Goal: Task Accomplishment & Management: Manage account settings

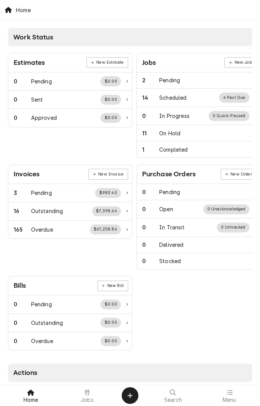
click at [86, 382] on span "Jobs" at bounding box center [87, 400] width 13 height 6
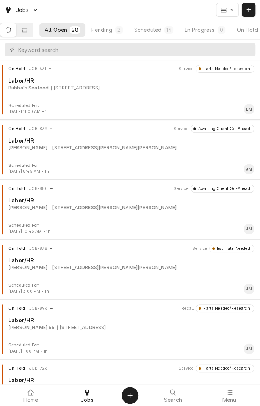
click at [205, 34] on button "In Progress 0" at bounding box center [206, 30] width 52 height 14
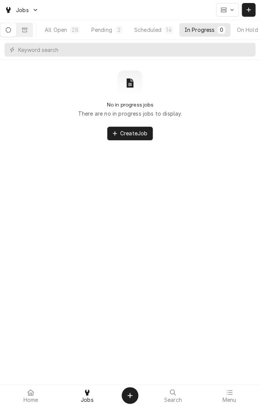
click at [152, 30] on div "Scheduled" at bounding box center [147, 30] width 27 height 8
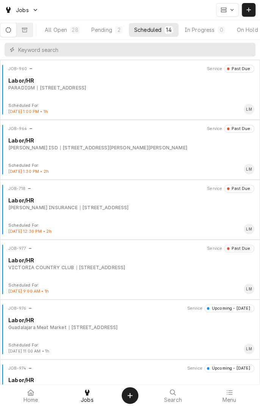
click at [122, 268] on div "14 SPRING CREEK, VICTORIA, TX 77904" at bounding box center [101, 268] width 49 height 7
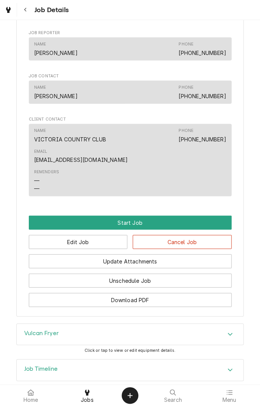
scroll to position [526, 0]
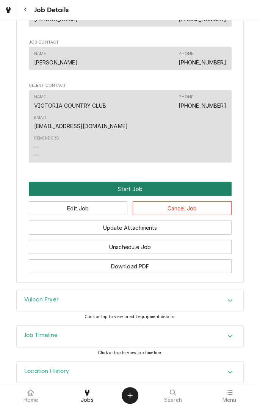
click at [134, 182] on button "Start Job" at bounding box center [130, 189] width 203 height 14
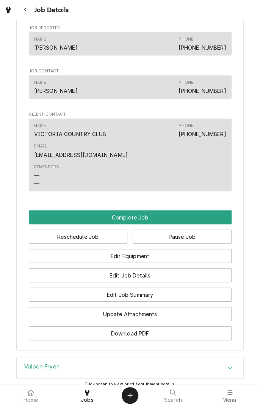
scroll to position [525, 0]
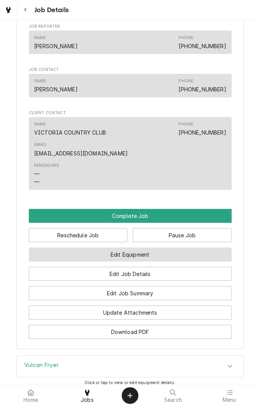
click at [163, 248] on button "Edit Equipment" at bounding box center [130, 255] width 203 height 14
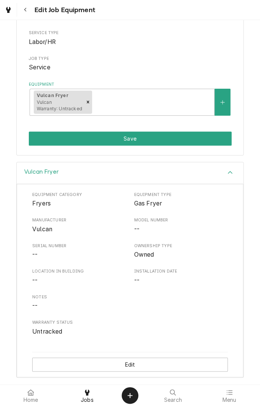
scroll to position [85, 0]
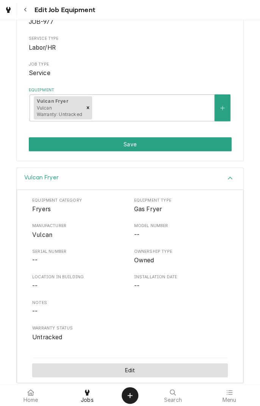
click at [136, 369] on button "Edit" at bounding box center [130, 371] width 196 height 14
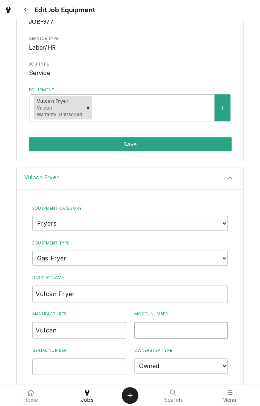
click at [180, 327] on input "Model Number" at bounding box center [181, 330] width 94 height 17
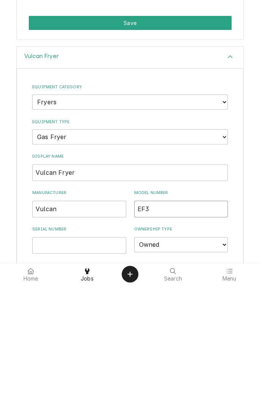
type input "EF3"
click at [84, 366] on input "Serial Number" at bounding box center [79, 367] width 94 height 17
click at [58, 368] on input "Serial Number" at bounding box center [79, 367] width 94 height 17
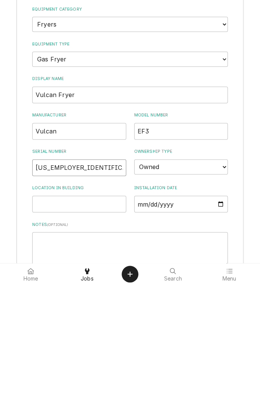
scroll to position [165, 0]
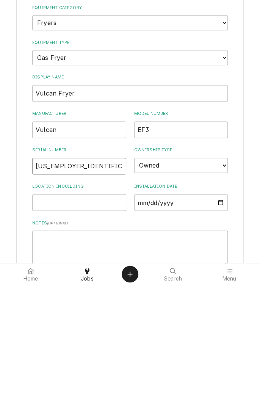
type input "48-1531223"
click at [120, 361] on textarea "Notes ( optional )" at bounding box center [130, 369] width 196 height 34
type textarea "M"
type textarea "x"
type textarea "Mi"
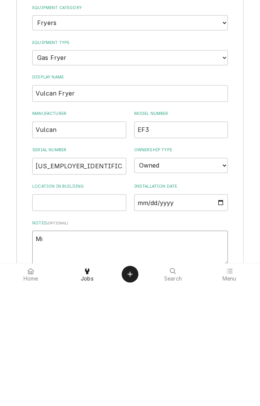
type textarea "x"
type textarea "Mil"
type textarea "x"
type textarea "Mil"
type textarea "x"
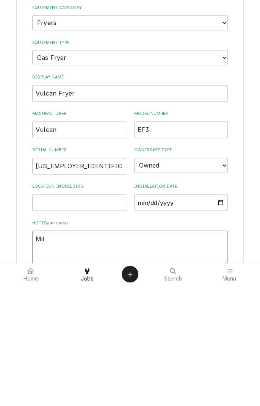
type textarea "Mil"
type textarea "x"
type textarea "Mil 0"
type textarea "x"
type textarea "Mil 05"
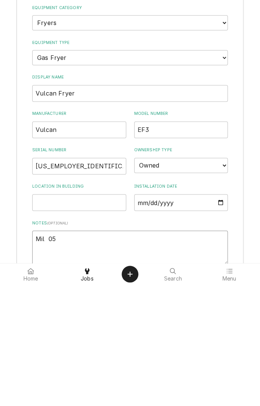
type textarea "x"
type textarea "Mil 052"
type textarea "x"
type textarea "Mil 0520"
type textarea "x"
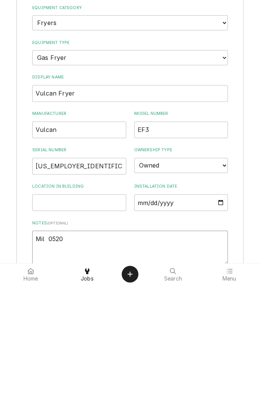
type textarea "Mil 05209"
type textarea "x"
type textarea "Mil 052099"
type textarea "x"
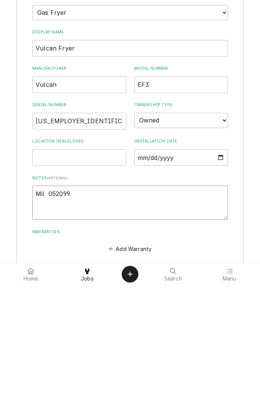
scroll to position [248, 0]
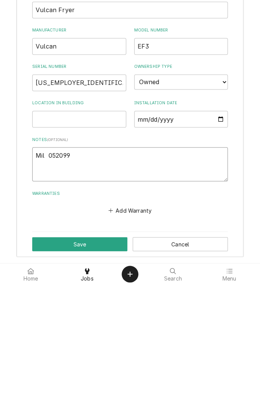
type textarea "Mil 052099"
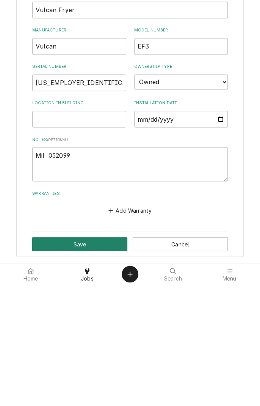
click at [90, 364] on button "Save" at bounding box center [79, 366] width 95 height 14
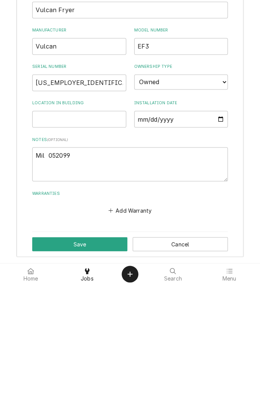
type textarea "x"
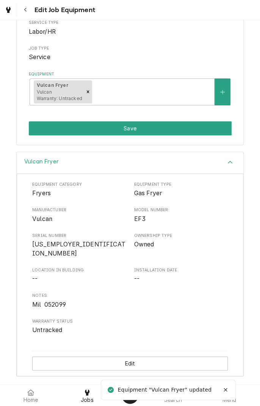
scroll to position [91, 0]
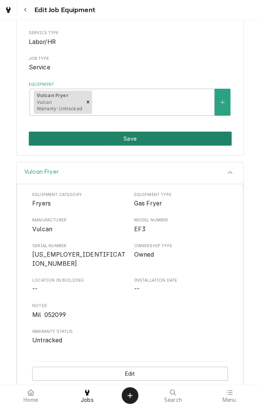
click at [154, 138] on button "Save" at bounding box center [130, 139] width 203 height 14
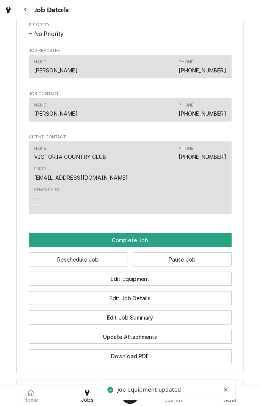
scroll to position [502, 0]
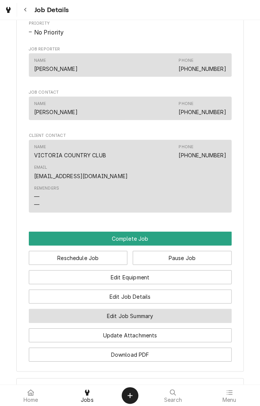
click at [158, 309] on button "Edit Job Summary" at bounding box center [130, 316] width 203 height 14
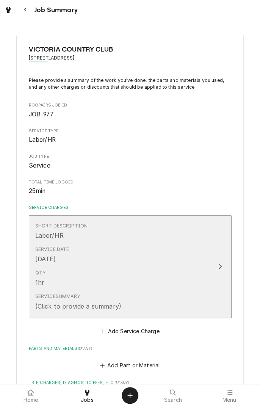
click at [219, 269] on icon "Update Line Item" at bounding box center [221, 267] width 4 height 6
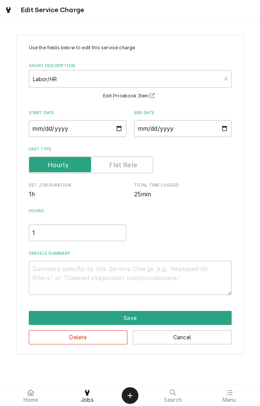
click at [128, 321] on button "Save" at bounding box center [130, 318] width 203 height 14
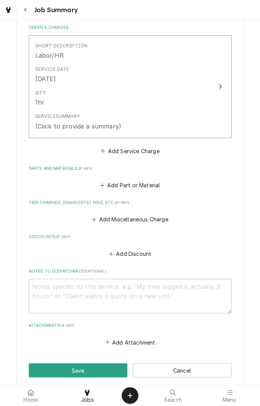
scroll to position [183, 0]
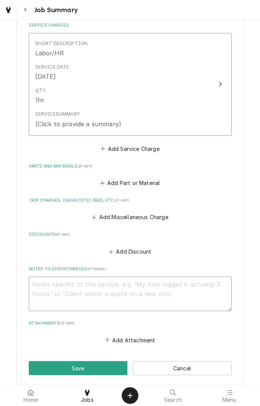
click at [157, 289] on textarea "Notes to Dispatcher(s) ( optional )" at bounding box center [130, 294] width 203 height 34
type textarea "x"
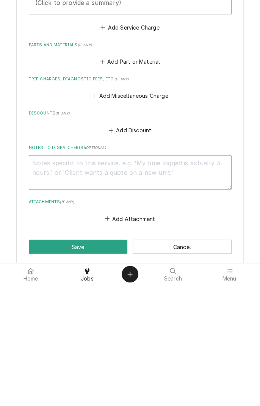
type textarea "T"
type textarea "x"
type textarea "Th"
type textarea "x"
type textarea "The"
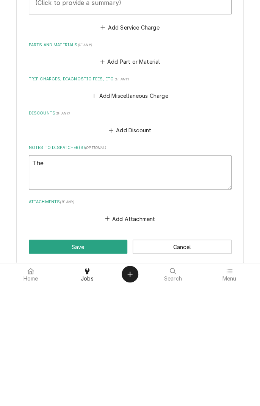
type textarea "x"
type textarea "Ther"
type textarea "x"
type textarea "Therm"
type textarea "x"
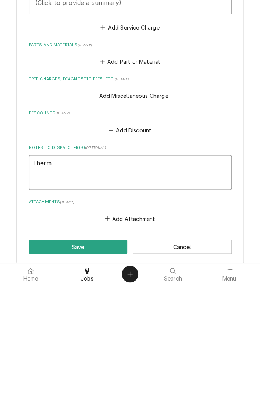
type textarea "Thermo"
type textarea "x"
type textarea "Thermos"
type textarea "x"
type textarea "Thermost"
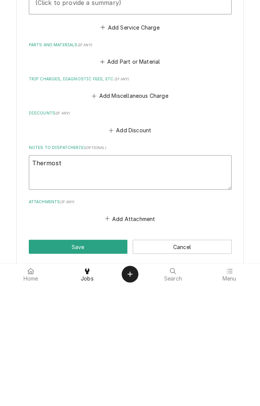
type textarea "x"
type textarea "Thermosta"
type textarea "x"
type textarea "Thermostat"
type textarea "x"
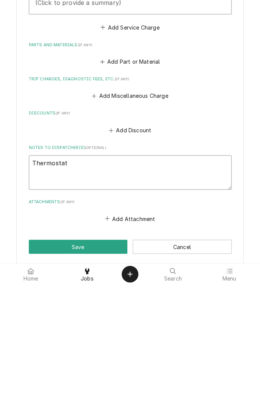
type textarea "Thermostat"
type textarea "x"
type textarea "Thermostat 0"
type textarea "x"
type textarea "Thermostat 00"
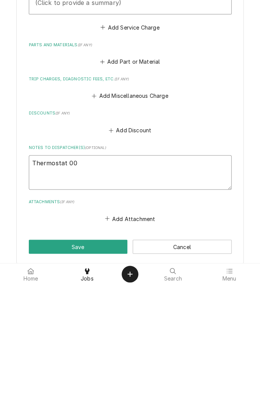
type textarea "x"
type textarea "Thermostat 00-"
type textarea "x"
type textarea "Thermostat 00-4"
type textarea "x"
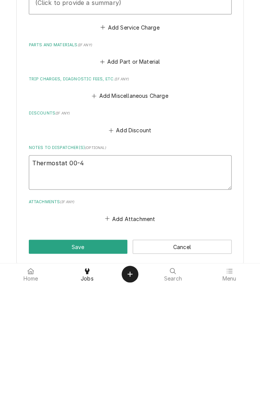
type textarea "Thermostat 00-41"
type textarea "x"
type textarea "Thermostat 00-419"
type textarea "x"
type textarea "Thermostat 00-4199"
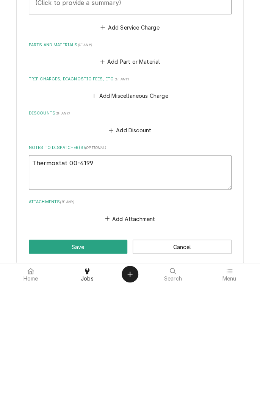
type textarea "x"
type textarea "Thermostat 00-41999"
type textarea "x"
type textarea "Thermostat 00-419999"
type textarea "x"
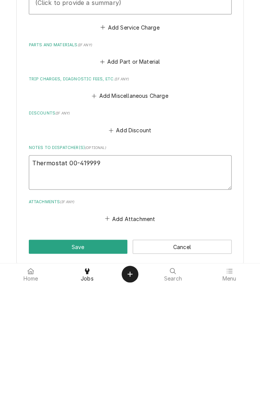
type textarea "Thermostat 00-419999-"
type textarea "x"
type textarea "Thermostat 00-419999-0"
type textarea "x"
type textarea "Thermostat 00-419999-00"
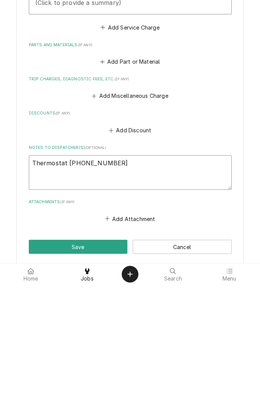
type textarea "x"
type textarea "Thermostat 00-419999-000"
type textarea "x"
type textarea "Thermostat 00-419999-0000"
type textarea "x"
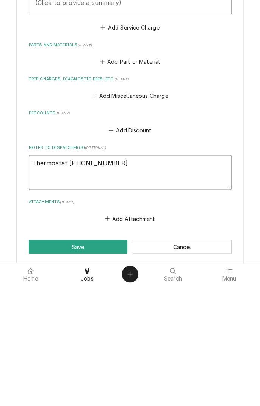
type textarea "Thermostat 00-419999-00001"
type textarea "x"
type textarea "Thermostat 00-419999-00001"
type textarea "x"
type textarea "Thermostat 00-419999-00001 S"
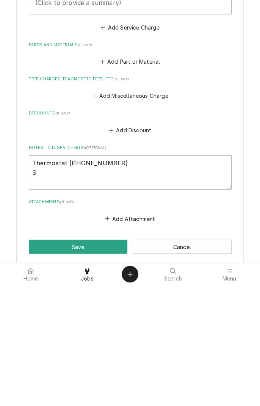
type textarea "x"
type textarea "Thermostat 00-419999-00001 Sa"
type textarea "x"
type textarea "Thermostat 00-419999-00001 Saf"
type textarea "x"
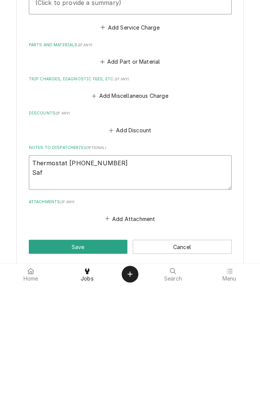
type textarea "Thermostat 00-419999-00001 Saft"
type textarea "x"
type textarea "Thermostat 00-419999-00001 Safty"
type textarea "x"
type textarea "Thermostat 00-419999-00001 Saft"
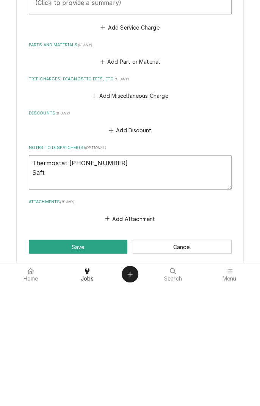
type textarea "x"
type textarea "Thermostat 00-419999-00001 Saf"
type textarea "x"
type textarea "Thermostat 00-419999-00001 Safe"
type textarea "x"
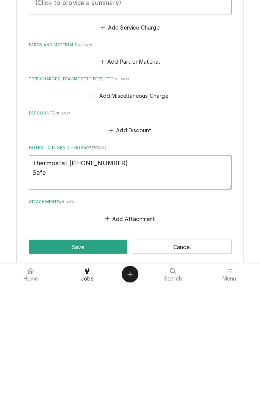
type textarea "Thermostat 00-419999-00001 Safet"
type textarea "x"
type textarea "Thermostat 00-419999-00001 Safety"
type textarea "x"
type textarea "Thermostat 00-419999-00001 Safety"
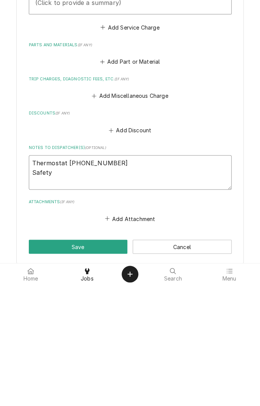
type textarea "x"
type textarea "Thermostat 00-419999-00001 Safety"
type textarea "x"
type textarea "Thermostat 00-419999-00001 Safety 0"
type textarea "x"
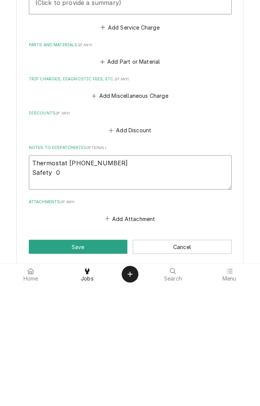
type textarea "Thermostat 00-419999-00001 Safety 00"
type textarea "x"
type textarea "Thermostat 00-419999-00001 Safety 00-"
type textarea "x"
type textarea "Thermostat 00-419999-00001 Safety 00-4"
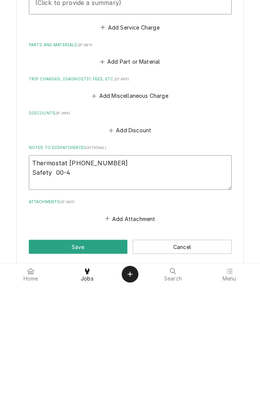
type textarea "x"
type textarea "Thermostat 00-419999-00001 Safety 00-41"
type textarea "x"
type textarea "Thermostat 00-419999-00001 Safety 00-410"
type textarea "x"
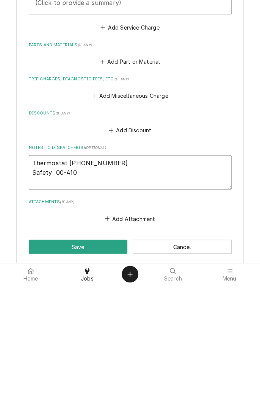
type textarea "Thermostat 00-419999-00001 Safety 00-4108"
type textarea "x"
type textarea "Thermostat 00-419999-00001 Safety 00-41084"
type textarea "x"
type textarea "Thermostat 00-419999-00001 Safety 00-410840"
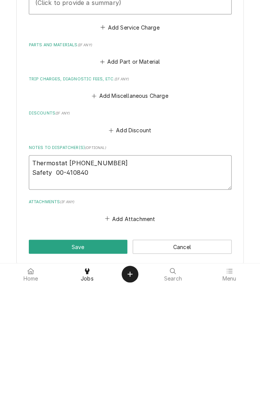
type textarea "x"
type textarea "Thermostat 00-419999-00001 Safety 00-410840-"
type textarea "x"
type textarea "Thermostat 00-419999-00001 Safety 00-410840-0"
type textarea "x"
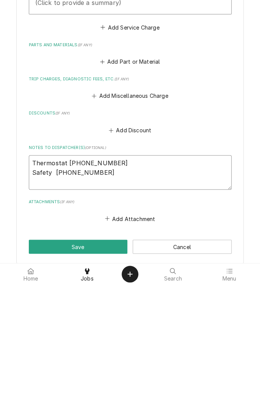
type textarea "Thermostat 00-419999-00001 Safety 00-410840-00"
type textarea "x"
type textarea "Thermostat 00-419999-00001 Safety 00-410840-000"
type textarea "x"
type textarea "Thermostat 00-419999-00001 Safety 00-410840-0000"
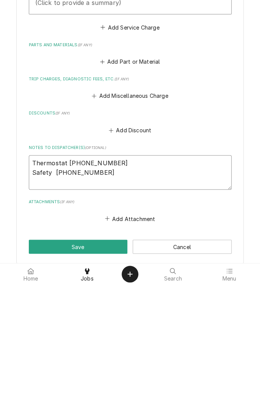
type textarea "x"
type textarea "Thermostat 00-419999-00001 Safety 00-410840-00002"
type textarea "x"
type textarea "Thermostat 00-419999-00001 Safety 00-410840-00002"
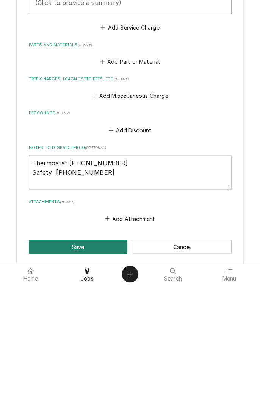
click at [102, 367] on button "Save" at bounding box center [78, 368] width 99 height 14
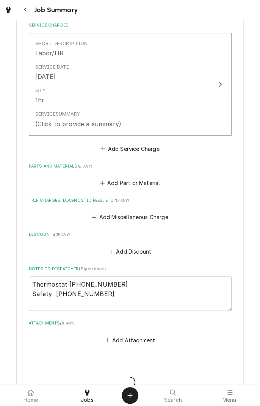
type textarea "x"
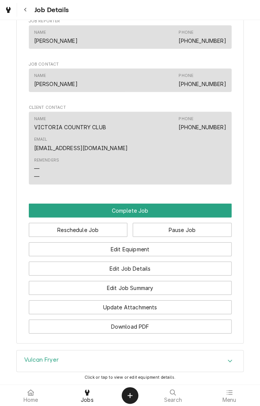
scroll to position [597, 0]
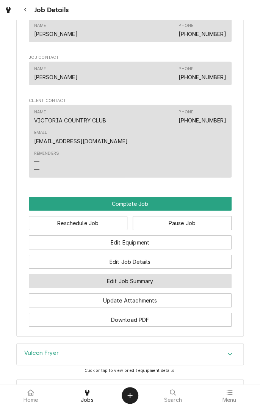
click at [168, 233] on button "Edit Job Summary" at bounding box center [130, 281] width 203 height 14
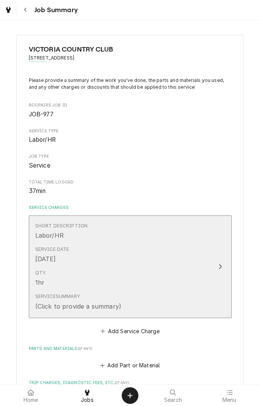
click at [223, 265] on div "Update Line Item" at bounding box center [221, 266] width 10 height 9
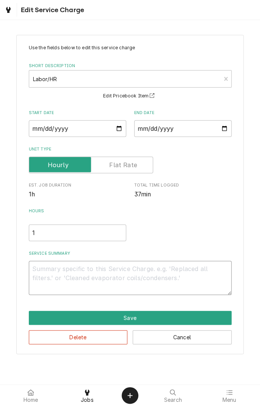
click at [134, 272] on textarea "Service Summary" at bounding box center [130, 278] width 203 height 34
type textarea "x"
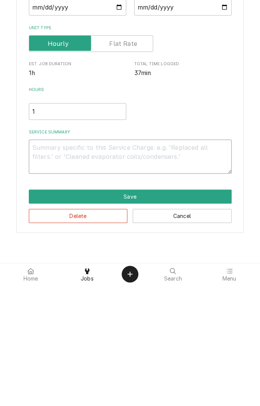
type textarea "D"
type textarea "x"
type textarea "Di"
type textarea "x"
type textarea "Dia"
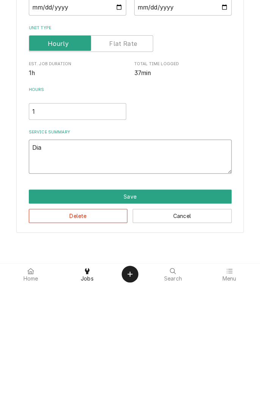
type textarea "x"
type textarea "Diag"
type textarea "x"
type textarea "Diagn"
type textarea "x"
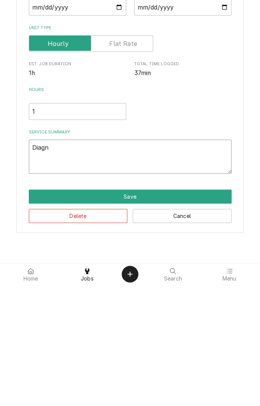
type textarea "Diagno"
type textarea "x"
type textarea "Diagnosed"
type textarea "x"
type textarea "Diagnosed f"
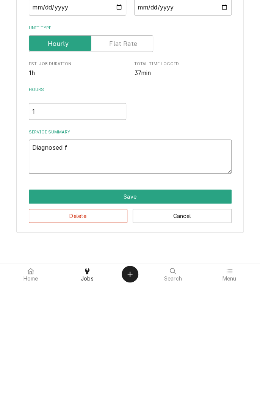
type textarea "x"
type textarea "Diagnosed fr"
type textarea "x"
type textarea "Diagnosed fry"
type textarea "x"
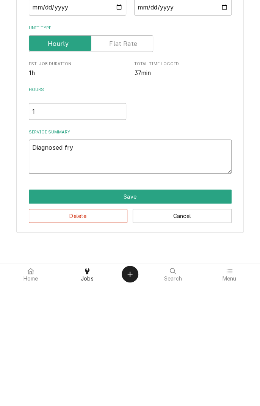
type textarea "Diagnosed frye"
type textarea "x"
type textarea "Diagnosed fryer"
type textarea "x"
type textarea "Diagnosed fryer."
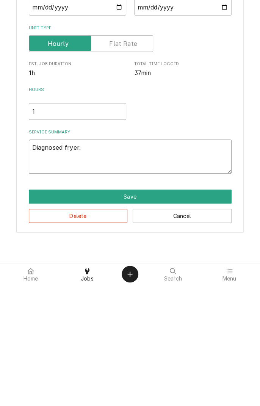
type textarea "x"
type textarea "Diagnosed fryer."
type textarea "x"
type textarea "Diagnosed fryer. S"
type textarea "x"
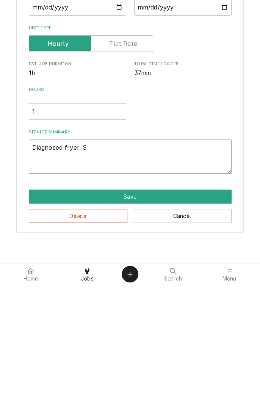
type textarea "Diagnosed fryer. Sa"
type textarea "x"
type textarea "Diagnosed fryer. Saf"
type textarea "x"
type textarea "Diagnosed fryer. Safe"
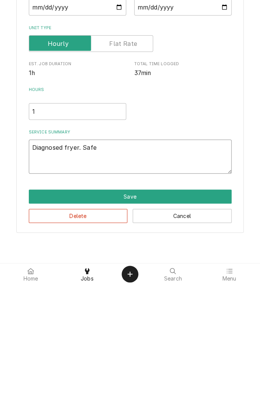
type textarea "x"
type textarea "Diagnosed fryer. Safet"
type textarea "x"
type textarea "Diagnosed fryer. Safety"
type textarea "x"
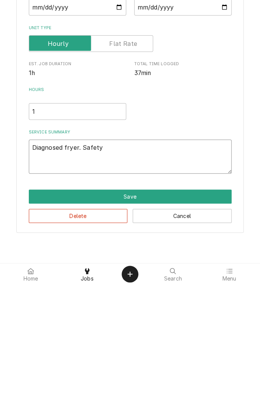
type textarea "Diagnosed fryer. Safety"
type textarea "x"
type textarea "Diagnosed fryer. Safety t"
type textarea "x"
type textarea "Diagnosed fryer. Safety th"
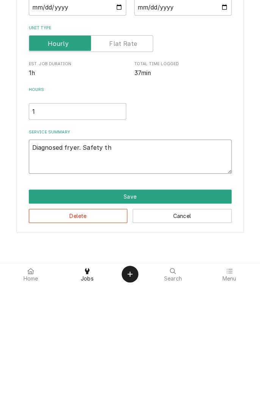
type textarea "x"
type textarea "Diagnosed fryer. Safety the"
type textarea "x"
type textarea "Diagnosed fryer. Safety ther"
type textarea "x"
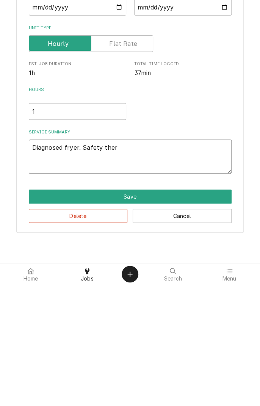
type textarea "Diagnosed fryer. Safety thermostat"
type textarea "x"
type textarea "Diagnosed fryer. Safety thermostat f"
type textarea "x"
type textarea "Diagnosed fryer. Safety thermostat fa"
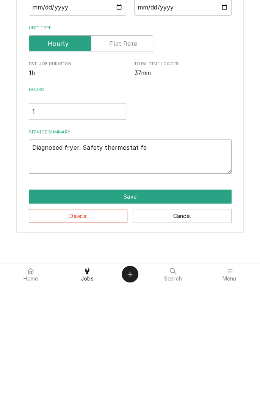
type textarea "x"
type textarea "Diagnosed fryer. Safety thermostat fai"
type textarea "x"
type textarea "Diagnosed fryer. Safety thermostat fail"
type textarea "x"
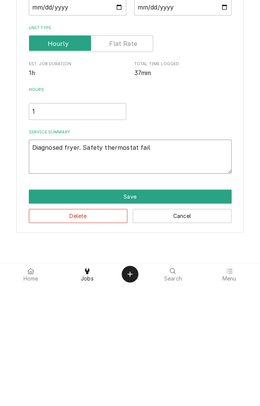
type textarea "Diagnosed fryer. Safety thermostat faile"
type textarea "x"
type textarea "Diagnosed fryer. Safety thermostat failed"
type textarea "x"
type textarea "Diagnosed fryer. Safety thermostat failed."
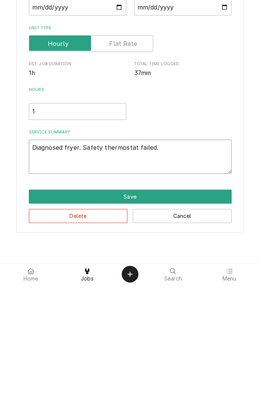
type textarea "x"
type textarea "Diagnosed fryer. Safety thermostat failed."
type textarea "x"
type textarea "Diagnosed fryer. Safety thermostat failed. B"
type textarea "x"
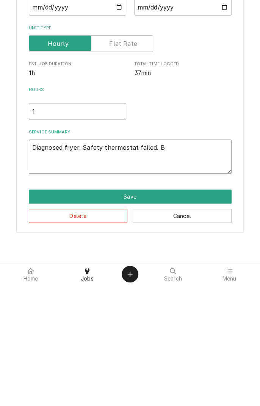
type textarea "Diagnosed fryer. Safety thermostat failed. By"
type textarea "x"
type textarea "Diagnosed fryer. Safety thermostat failed. Byp"
type textarea "x"
type textarea "Diagnosed fryer. Safety thermostat failed. Bypa"
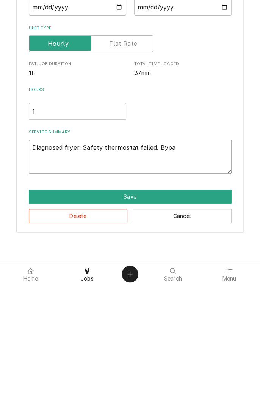
type textarea "x"
type textarea "Diagnosed fryer. Safety thermostat failed. Bypas"
type textarea "x"
type textarea "Diagnosed fryer. Safety thermostat failed. Bypass"
type textarea "x"
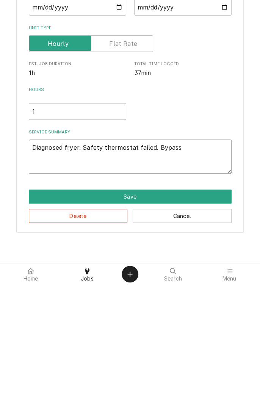
type textarea "Diagnosed fryer. Safety thermostat failed. Bypass"
type textarea "x"
type textarea "Diagnosed fryer. Safety thermostat failed. Bypass t"
type textarea "x"
type textarea "Diagnosed fryer. Safety thermostat failed. Bypass to"
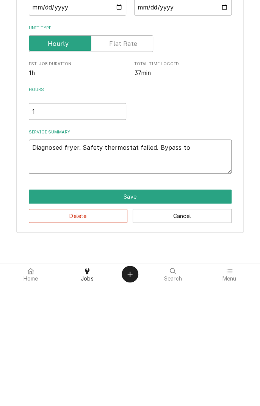
type textarea "x"
type textarea "Diagnosed fryer. Safety thermostat failed. Bypass to"
type textarea "x"
type textarea "Diagnosed fryer. Safety thermostat failed. Bypass to t"
type textarea "x"
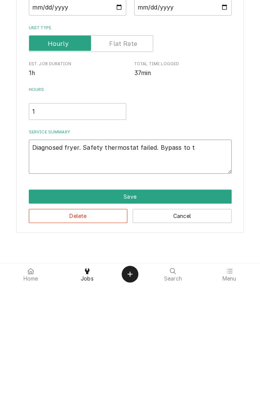
type textarea "Diagnosed fryer. Safety thermostat failed. Bypass to te"
type textarea "x"
type textarea "Diagnosed fryer. Safety thermostat failed. Bypass to tes"
type textarea "x"
type textarea "Diagnosed fryer. Safety thermostat failed. Bypass to test"
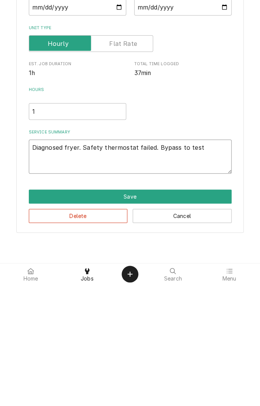
type textarea "x"
type textarea "Diagnosed fryer. Safety thermostat failed. Bypass to test."
type textarea "x"
type textarea "Diagnosed fryer. Safety thermostat failed. Bypass to test."
type textarea "x"
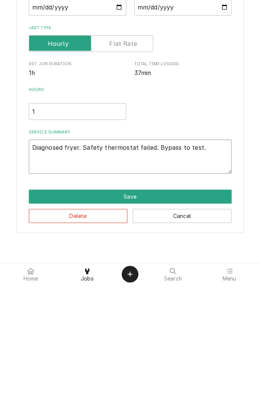
type textarea "Diagnosed fryer. Safety thermostat failed. Bypass to test. L"
type textarea "x"
type textarea "Diagnosed fryer. Safety thermostat failed. Bypass to test. Li"
type textarea "x"
type textarea "Diagnosed fryer. Safety thermostat failed. Bypass to test. Lit"
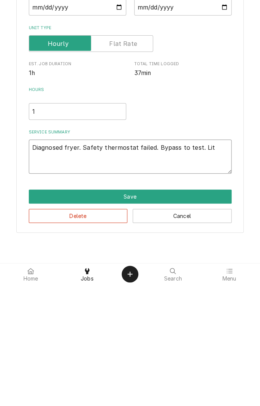
type textarea "x"
type textarea "Diagnosed fryer. Safety thermostat failed. Bypass to test. Lit"
type textarea "x"
type textarea "Diagnosed fryer. Safety thermostat failed. Bypass to test. Lit p"
type textarea "x"
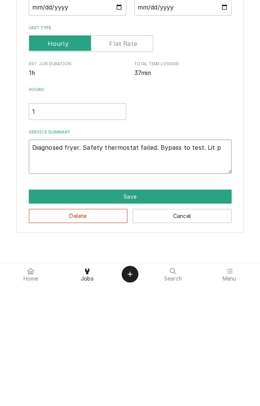
type textarea "Diagnosed fryer. Safety thermostat failed. Bypass to test. Lit pi"
type textarea "x"
type textarea "Diagnosed fryer. Safety thermostat failed. Bypass to test. Lit pil"
type textarea "x"
type textarea "Diagnosed fryer. Safety thermostat failed. Bypass to test. Lit pilo"
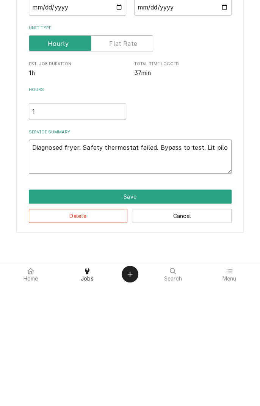
type textarea "x"
type textarea "Diagnosed fryer. Safety thermostat failed. Bypass to test. Lit pilot"
type textarea "x"
type textarea "Diagnosed fryer. Safety thermostat failed. Bypass to test. Lit pilot"
type textarea "x"
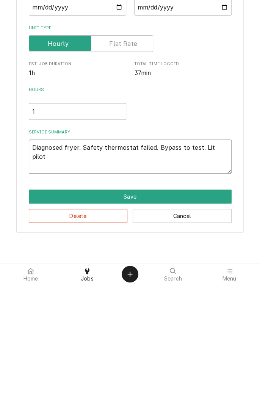
type textarea "Diagnosed fryer. Safety thermostat failed. Bypass to test. Lit pilot ,"
type textarea "x"
type textarea "Diagnosed fryer. Safety thermostat failed. Bypass to test. Lit pilot ,"
type textarea "x"
type textarea "Diagnosed fryer. Safety thermostat failed. Bypass to test. Lit pilot , t"
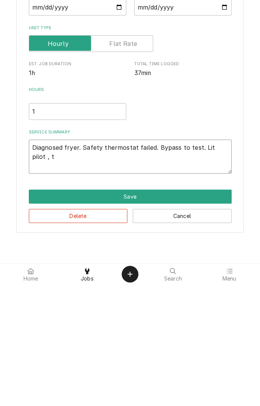
type textarea "x"
type textarea "Diagnosed fryer. Safety thermostat failed. Bypass to test. Lit pilot , te"
type textarea "x"
type textarea "Diagnosed fryer. Safety thermostat failed. Bypass to test. Lit pilot , tes"
type textarea "x"
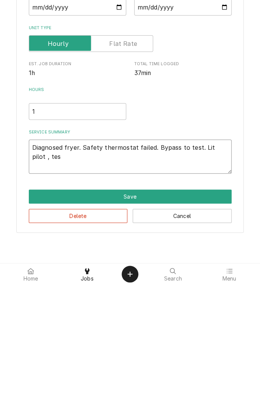
type textarea "Diagnosed fryer. Safety thermostat failed. Bypass to test. Lit pilot , test"
type textarea "x"
type textarea "Diagnosed fryer. Safety thermostat failed. Bypass to test. Lit pilot , teste"
type textarea "x"
type textarea "Diagnosed fryer. Safety thermostat failed. Bypass to test. Lit pilot , tested"
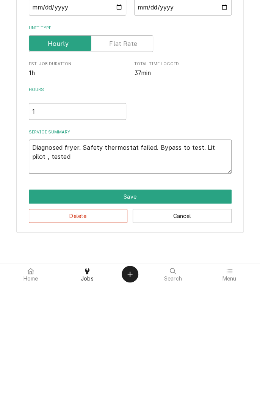
type textarea "x"
type textarea "Diagnosed fryer. Safety thermostat failed. Bypass to test. Lit pilot , tested"
type textarea "x"
type textarea "Diagnosed fryer. Safety thermostat failed. Bypass to test. Lit pilot , tested t"
type textarea "x"
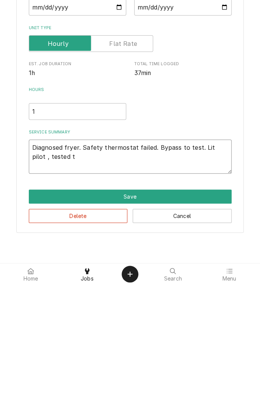
type textarea "Diagnosed fryer. Safety thermostat failed. Bypass to test. Lit pilot , tested th"
type textarea "x"
type textarea "Diagnosed fryer. Safety thermostat failed. Bypass to test. Lit pilot , tested t…"
type textarea "x"
type textarea "Diagnosed fryer. Safety thermostat failed. Bypass to test. Lit pilot , tested t…"
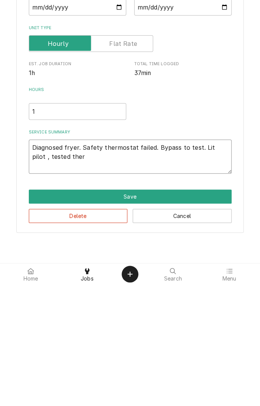
type textarea "x"
type textarea "Diagnosed fryer. Safety thermostat failed. Bypass to test. Lit pilot , tested t…"
type textarea "x"
type textarea "Diagnosed fryer. Safety thermostat failed. Bypass to test. Lit pilot , tested t…"
type textarea "x"
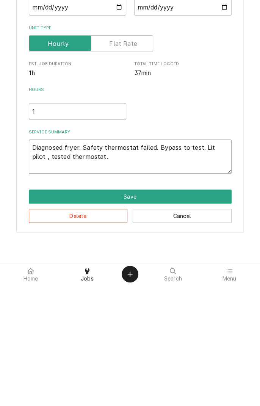
type textarea "Diagnosed fryer. Safety thermostat failed. Bypass to test. Lit pilot , tested t…"
type textarea "x"
type textarea "Diagnosed fryer. Safety thermostat failed. Bypass to test. Lit pilot , tested t…"
type textarea "x"
type textarea "Diagnosed fryer. Safety thermostat failed. Bypass to test. Lit pilot , tested t…"
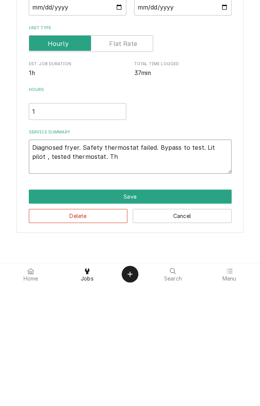
type textarea "x"
type textarea "Diagnosed fryer. Safety thermostat failed. Bypass to test. Lit pilot , tested t…"
type textarea "x"
type textarea "Diagnosed fryer. Safety thermostat failed. Bypass to test. Lit pilot , tested t…"
type textarea "x"
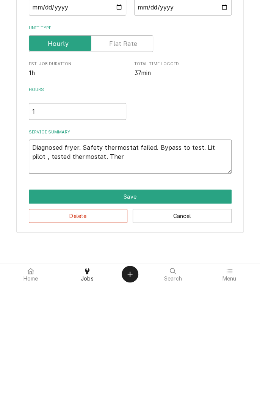
type textarea "Diagnosed fryer. Safety thermostat failed. Bypass to test. Lit pilot , tested t…"
type textarea "x"
type textarea "Diagnosed fryer. Safety thermostat failed. Bypass to test. Lit pilot , tested t…"
type textarea "x"
type textarea "Diagnosed fryer. Safety thermostat failed. Bypass to test. Lit pilot , tested t…"
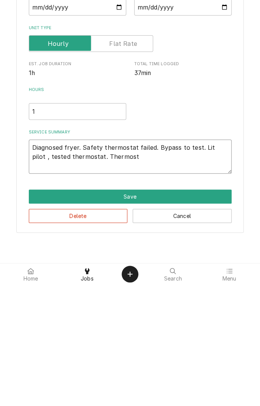
type textarea "x"
type textarea "Diagnosed fryer. Safety thermostat failed. Bypass to test. Lit pilot , tested t…"
type textarea "x"
type textarea "Diagnosed fryer. Safety thermostat failed. Bypass to test. Lit pilot , tested t…"
type textarea "x"
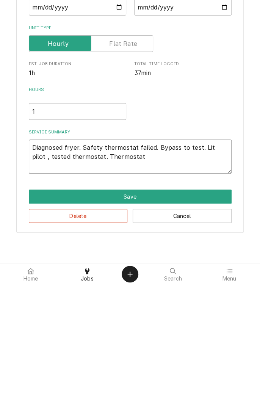
type textarea "Diagnosed fryer. Safety thermostat failed. Bypass to test. Lit pilot , tested t…"
type textarea "x"
type textarea "Diagnosed fryer. Safety thermostat failed. Bypass to test. Lit pilot , tested t…"
type textarea "x"
type textarea "Diagnosed fryer. Safety thermostat failed. Bypass to test. Lit pilot , tested t…"
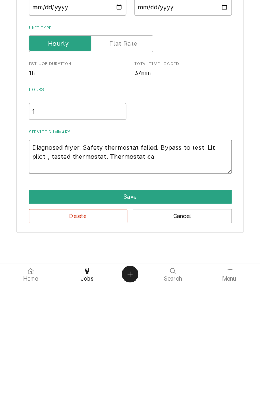
type textarea "x"
type textarea "Diagnosed fryer. Safety thermostat failed. Bypass to test. Lit pilot , tested t…"
type textarea "x"
type textarea "Diagnosed fryer. Safety thermostat failed. Bypass to test. Lit pilot , tested t…"
type textarea "x"
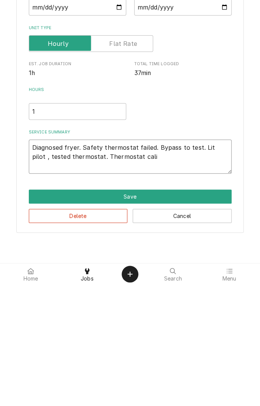
type textarea "Diagnosed fryer. Safety thermostat failed. Bypass to test. Lit pilot , tested t…"
type textarea "x"
type textarea "Diagnosed fryer. Safety thermostat failed. Bypass to test. Lit pilot , tested t…"
type textarea "x"
type textarea "Diagnosed fryer. Safety thermostat failed. Bypass to test. Lit pilot , tested t…"
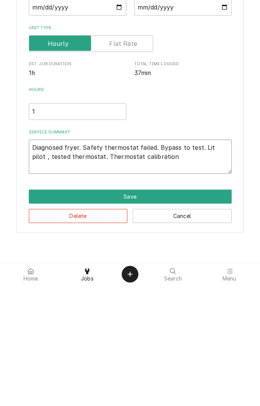
type textarea "x"
type textarea "Diagnosed fryer. Safety thermostat failed. Bypass to test. Lit pilot , tested t…"
type textarea "x"
type textarea "Diagnosed fryer. Safety thermostat failed. Bypass to test. Lit pilot , tested t…"
type textarea "x"
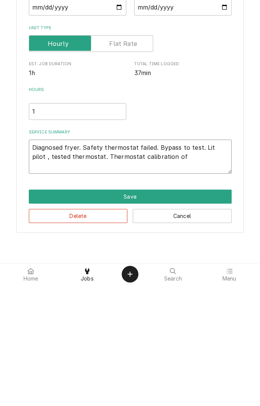
type textarea "Diagnosed fryer. Safety thermostat failed. Bypass to test. Lit pilot , tested t…"
type textarea "x"
type textarea "Diagnosed fryer. Safety thermostat failed. Bypass to test. Lit pilot , tested t…"
type textarea "x"
type textarea "Diagnosed fryer. Safety thermostat failed. Bypass to test. Lit pilot , tested t…"
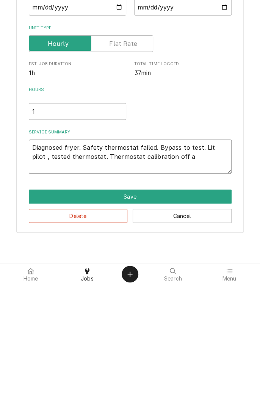
type textarea "x"
type textarea "Diagnosed fryer. Safety thermostat failed. Bypass to test. Lit pilot , tested t…"
type textarea "x"
type textarea "Diagnosed fryer. Safety thermostat failed. Bypass to test. Lit pilot , tested t…"
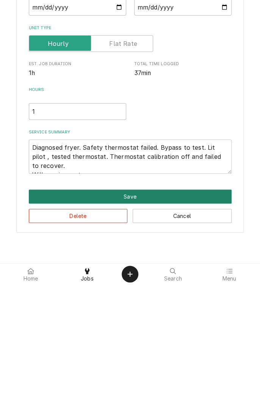
click at [137, 319] on button "Save" at bounding box center [130, 318] width 203 height 14
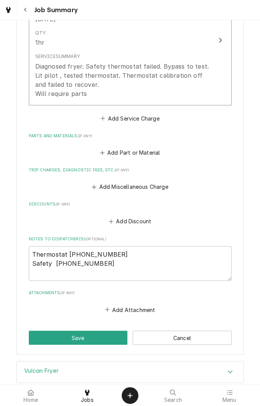
scroll to position [287, 0]
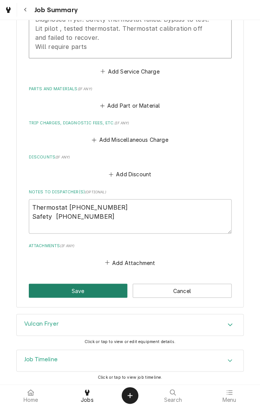
click at [83, 293] on button "Save" at bounding box center [78, 291] width 99 height 14
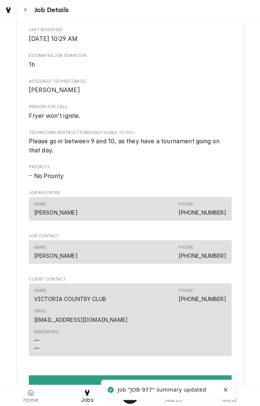
scroll to position [444, 0]
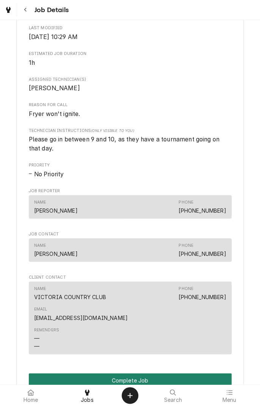
click at [169, 373] on button "Complete Job" at bounding box center [130, 380] width 203 height 14
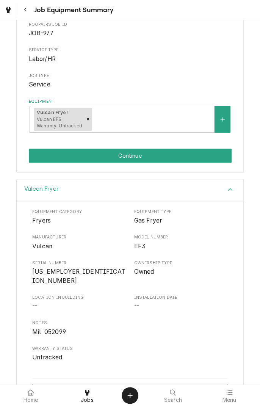
scroll to position [91, 0]
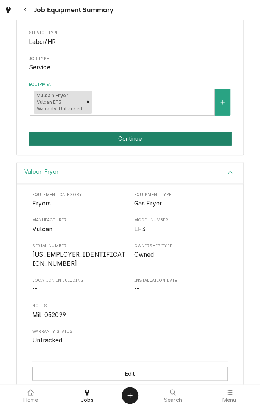
click at [139, 141] on button "Continue" at bounding box center [130, 139] width 203 height 14
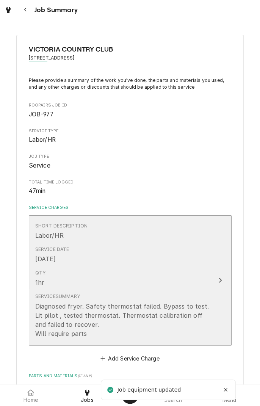
click at [225, 282] on button "Short Description Labor/HR Service Date [DATE] Qty. 1hr Service Summary Diagnos…" at bounding box center [130, 281] width 203 height 130
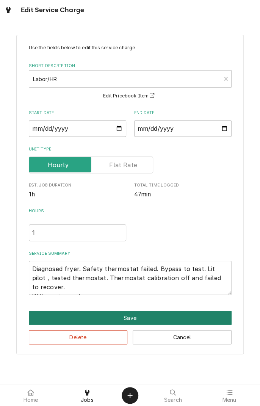
click at [132, 321] on button "Save" at bounding box center [130, 318] width 203 height 14
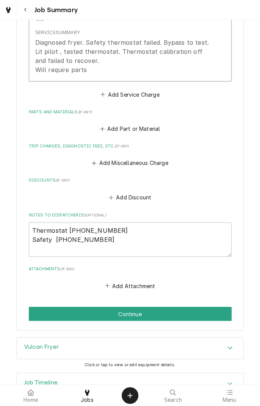
scroll to position [269, 0]
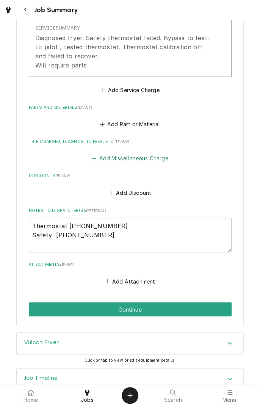
click at [137, 161] on button "Add Miscellaneous Charge" at bounding box center [130, 158] width 79 height 11
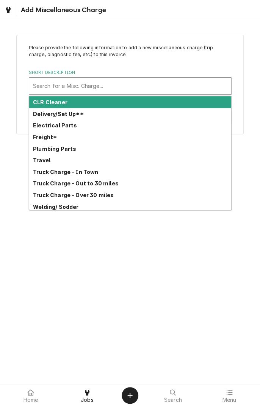
click at [84, 174] on strong "Truck Charge - In Town" at bounding box center [66, 172] width 66 height 6
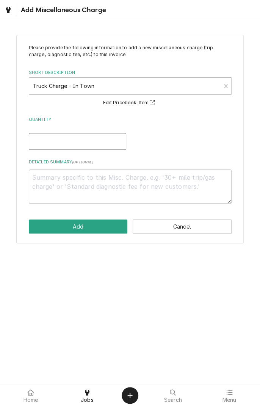
click at [98, 143] on input "Quantity" at bounding box center [78, 141] width 98 height 17
type textarea "x"
type input "1"
type textarea "x"
type input "1"
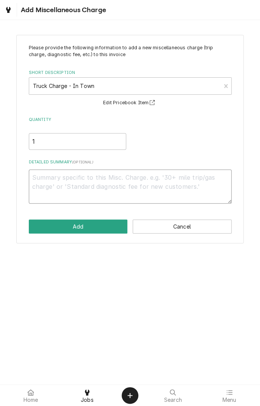
click at [137, 180] on textarea "Detailed Summary ( optional )" at bounding box center [130, 187] width 203 height 34
type textarea "x"
type textarea "1"
type textarea "x"
type textarea "10"
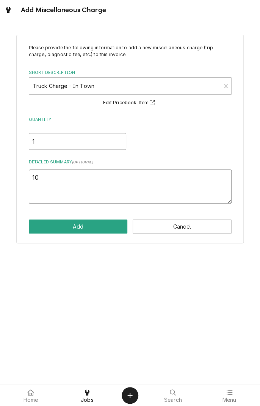
type textarea "x"
type textarea "10/"
type textarea "x"
type textarea "10/1"
type textarea "x"
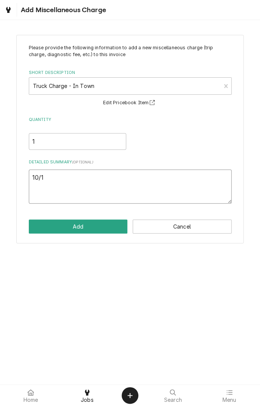
type textarea "10/13"
type textarea "x"
type textarea "10/13/"
type textarea "x"
type textarea "10/13/2"
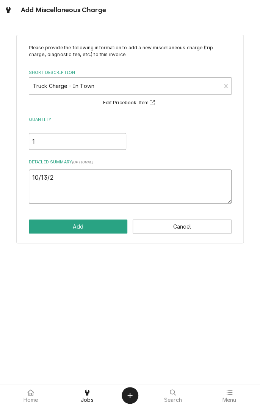
type textarea "x"
type textarea "10/13/25"
type textarea "x"
type textarea "10/13/25"
type textarea "x"
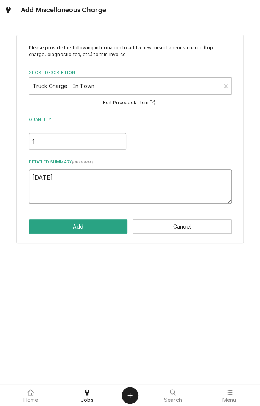
type textarea "10/13/25 t"
type textarea "x"
type textarea "10/13/25 tr"
type textarea "x"
type textarea "10/13/25 tru"
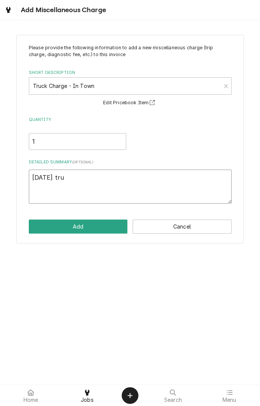
type textarea "x"
type textarea "10/13/25 truc"
type textarea "x"
type textarea "10/13/25 truck"
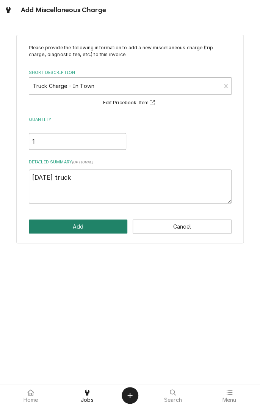
click at [90, 230] on button "Add" at bounding box center [78, 227] width 99 height 14
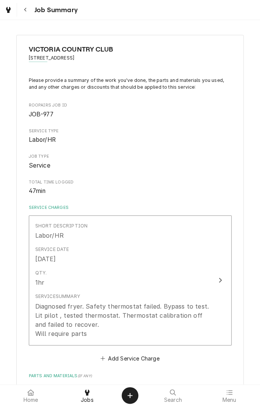
scroll to position [269, 0]
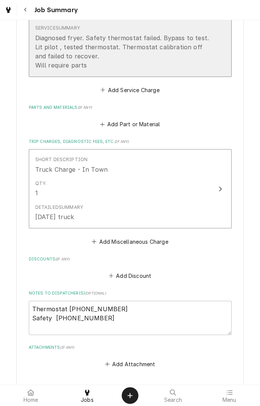
click at [117, 68] on div "Diagnosed fryer. Safety thermostat failed. Bypass to test. Lit pilot , tested t…" at bounding box center [122, 51] width 174 height 36
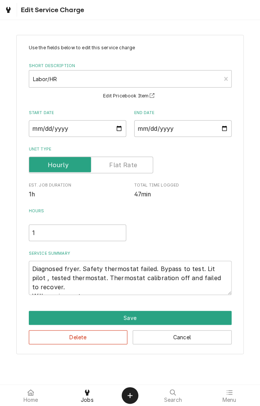
click at [137, 307] on div "Use the fields below to edit this service charge Short Description Labor/HR Edi…" at bounding box center [130, 195] width 228 height 320
click at [99, 289] on textarea "Diagnosed fryer. Safety thermostat failed. Bypass to test. Lit pilot , tested t…" at bounding box center [130, 278] width 203 height 34
type textarea "x"
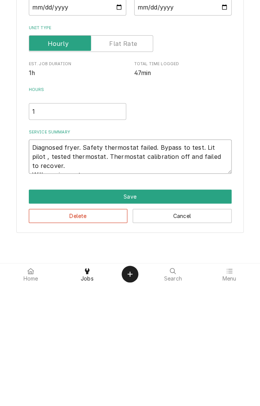
type textarea "Diagnosed fryer. Safety thermostat failed. Bypass to test. Lit pilot , tested t…"
type textarea "x"
type textarea "Diagnosed fryer. Safety thermostat failed. Bypass to test. Lit pilot , tested t…"
type textarea "x"
type textarea "Diagnosed fryer. Safety thermostat failed. Bypass to test. Lit pilot , tested t…"
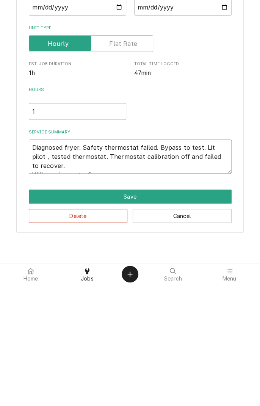
type textarea "x"
type textarea "Diagnosed fryer. Safety thermostat failed. Bypass to test. Lit pilot , tested t…"
type textarea "x"
type textarea "Diagnosed fryer. Safety thermostat failed. Bypass to test. Lit pilot , tested t…"
type textarea "x"
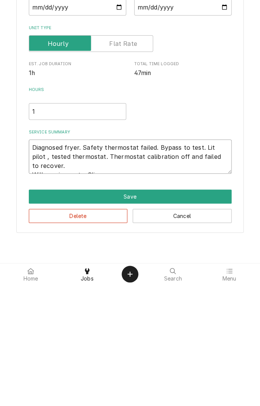
type textarea "Diagnosed fryer. Safety thermostat failed. Bypass to test. Lit pilot , tested t…"
type textarea "x"
type textarea "Diagnosed fryer. Safety thermostat failed. Bypass to test. Lit pilot , tested t…"
type textarea "x"
type textarea "Diagnosed fryer. Safety thermostat failed. Bypass to test. Lit pilot , tested t…"
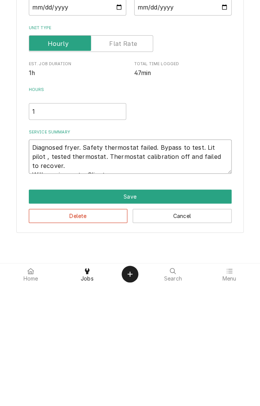
type textarea "x"
type textarea "Diagnosed fryer. Safety thermostat failed. Bypass to test. Lit pilot , tested t…"
type textarea "x"
type textarea "Diagnosed fryer. Safety thermostat failed. Bypass to test. Lit pilot , tested t…"
type textarea "x"
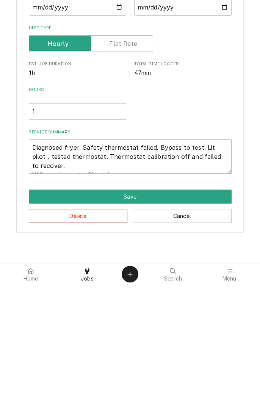
type textarea "Diagnosed fryer. Safety thermostat failed. Bypass to test. Lit pilot , tested t…"
type textarea "x"
type textarea "Diagnosed fryer. Safety thermostat failed. Bypass to test. Lit pilot , tested t…"
type textarea "x"
type textarea "Diagnosed fryer. Safety thermostat failed. Bypass to test. Lit pilot , tested t…"
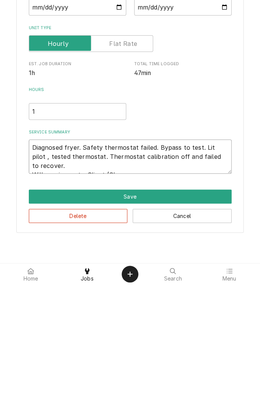
type textarea "x"
type textarea "Diagnosed fryer. Safety thermostat failed. Bypass to test. Lit pilot , tested t…"
type textarea "x"
type textarea "Diagnosed fryer. Safety thermostat failed. Bypass to test. Lit pilot , tested t…"
type textarea "x"
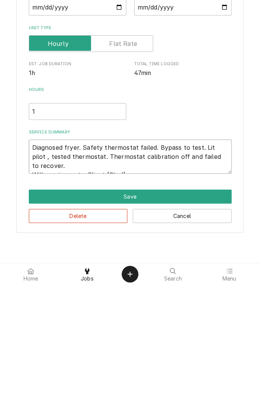
type textarea "Diagnosed fryer. Safety thermostat failed. Bypass to test. Lit pilot , tested t…"
type textarea "x"
type textarea "Diagnosed fryer. Safety thermostat failed. Bypass to test. Lit pilot , tested t…"
type textarea "x"
type textarea "Diagnosed fryer. Safety thermostat failed. Bypass to test. Lit pilot , tested t…"
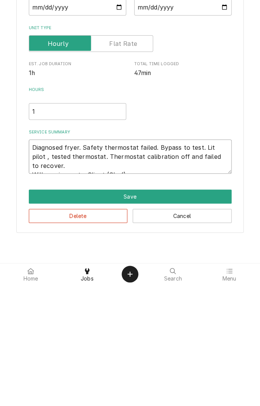
type textarea "x"
type textarea "Diagnosed fryer. Safety thermostat failed. Bypass to test. Lit pilot , tested t…"
type textarea "x"
type textarea "Diagnosed fryer. Safety thermostat failed. Bypass to test. Lit pilot , tested t…"
type textarea "x"
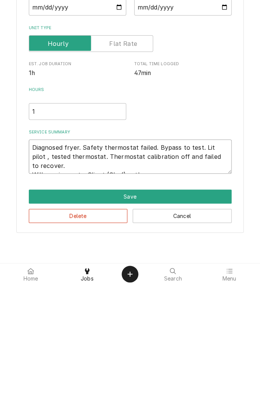
type textarea "Diagnosed fryer. Safety thermostat failed. Bypass to test. Lit pilot , tested t…"
type textarea "x"
type textarea "Diagnosed fryer. Safety thermostat failed. Bypass to test. Lit pilot , tested t…"
type textarea "x"
type textarea "Diagnosed fryer. Safety thermostat failed. Bypass to test. Lit pilot , tested t…"
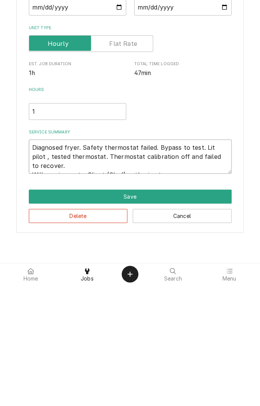
type textarea "x"
type textarea "Diagnosed fryer. Safety thermostat failed. Bypass to test. Lit pilot , tested t…"
type textarea "x"
type textarea "Diagnosed fryer. Safety thermostat failed. Bypass to test. Lit pilot , tested t…"
type textarea "x"
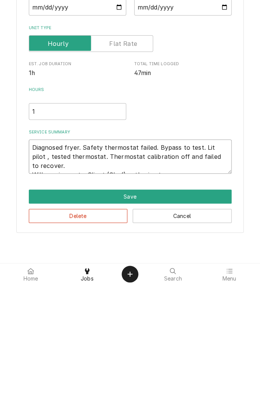
type textarea "Diagnosed fryer. Safety thermostat failed. Bypass to test. Lit pilot , tested t…"
type textarea "x"
type textarea "Diagnosed fryer. Safety thermostat failed. Bypass to test. Lit pilot , tested t…"
type textarea "x"
type textarea "Diagnosed fryer. Safety thermostat failed. Bypass to test. Lit pilot , tested t…"
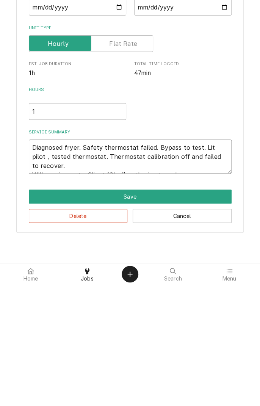
type textarea "x"
type textarea "Diagnosed fryer. Safety thermostat failed. Bypass to test. Lit pilot , tested t…"
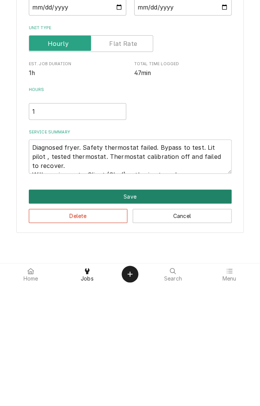
click at [149, 318] on button "Save" at bounding box center [130, 318] width 203 height 14
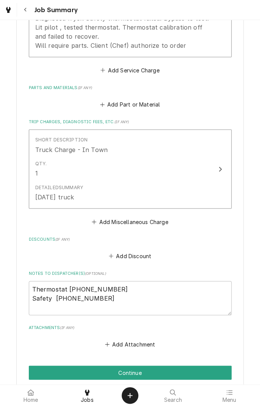
scroll to position [370, 0]
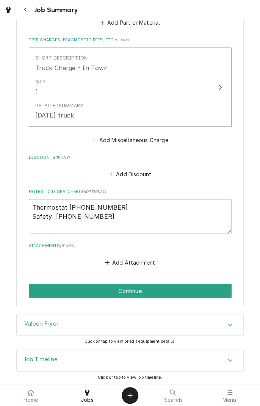
click at [142, 292] on button "Continue" at bounding box center [130, 291] width 203 height 14
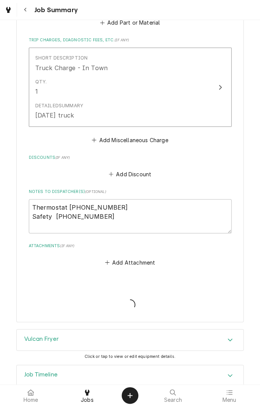
type textarea "x"
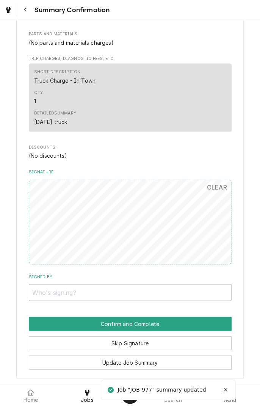
scroll to position [371, 0]
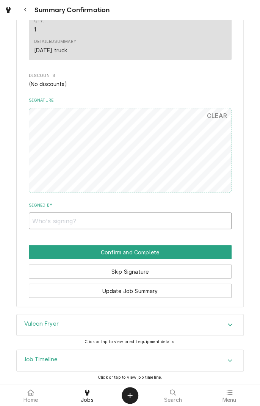
click at [102, 220] on input "Signed By" at bounding box center [130, 221] width 203 height 17
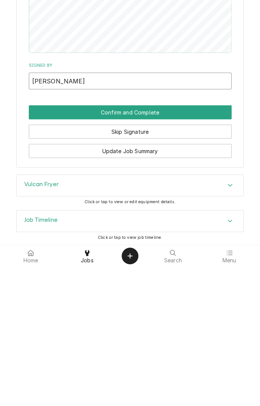
type input "Chris Prado"
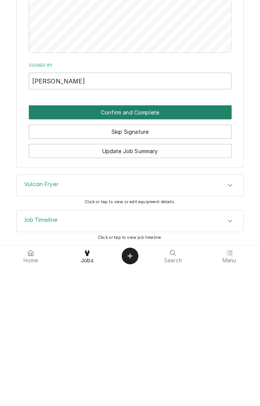
click at [165, 255] on button "Confirm and Complete" at bounding box center [130, 252] width 203 height 14
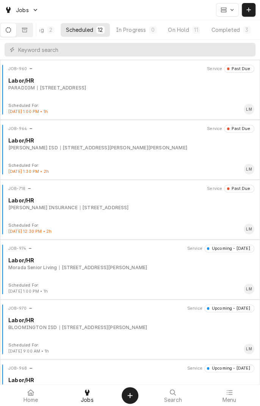
scroll to position [0, 72]
click at [233, 32] on div "Completed" at bounding box center [225, 30] width 28 height 8
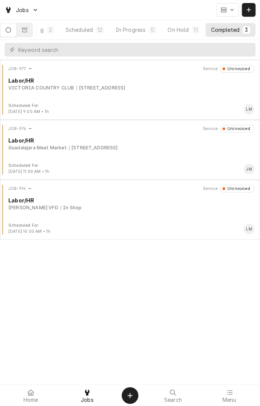
click at [111, 92] on div "JOB-977 Service Uninvoiced Labor/[GEOGRAPHIC_DATA] [STREET_ADDRESS]" at bounding box center [130, 84] width 254 height 38
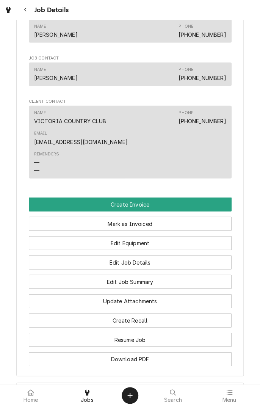
scroll to position [536, 0]
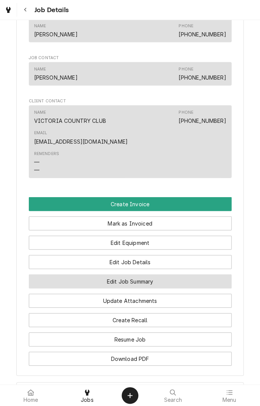
click at [171, 275] on button "Edit Job Summary" at bounding box center [130, 282] width 203 height 14
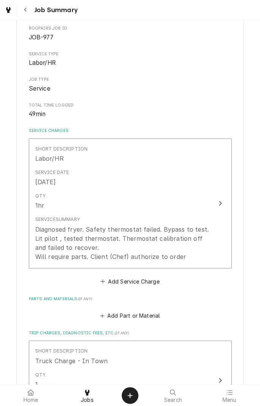
scroll to position [77, 0]
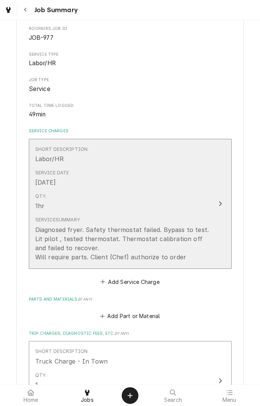
click at [220, 206] on icon "Update Line Item" at bounding box center [221, 204] width 4 height 6
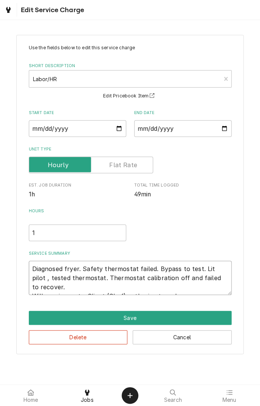
click at [194, 287] on textarea "Diagnosed fryer. Safety thermostat failed. Bypass to test. Lit pilot , tested t…" at bounding box center [130, 278] width 203 height 34
type textarea "x"
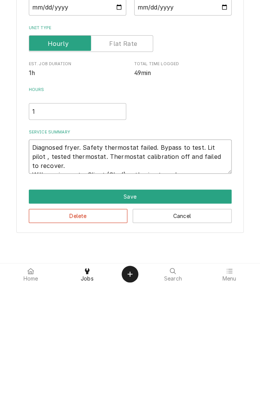
type textarea "Diagnosed fryer. Safety thermostat failed. Bypass to test. Lit pilot , tested t…"
type textarea "x"
type textarea "Diagnosed fryer. Safety thermostat failed. Bypass to test. Lit pilot , tested t…"
type textarea "x"
type textarea "Diagnosed fryer. Safety thermostat failed. Bypass to test. Lit pilot , tested t…"
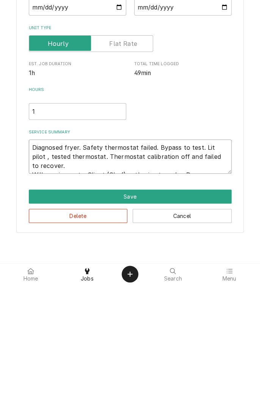
type textarea "x"
type textarea "Diagnosed fryer. Safety thermostat failed. Bypass to test. Lit pilot , tested t…"
type textarea "x"
type textarea "Diagnosed fryer. Safety thermostat failed. Bypass to test. Lit pilot , tested t…"
type textarea "x"
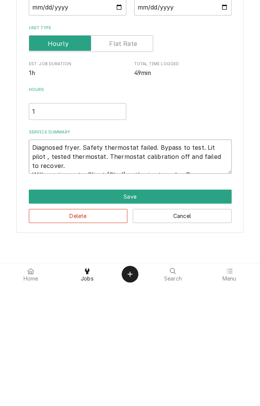
type textarea "Diagnosed fryer. Safety thermostat failed. Bypass to test. Lit pilot , tested t…"
type textarea "x"
type textarea "Diagnosed fryer. Safety thermostat failed. Bypass to test. Lit pilot , tested t…"
type textarea "x"
type textarea "Diagnosed fryer. Safety thermostat failed. Bypass to test. Lit pilot , tested t…"
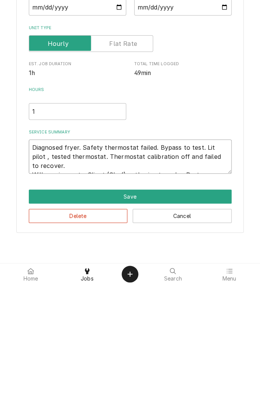
type textarea "x"
type textarea "Diagnosed fryer. Safety thermostat failed. Bypass to test. Lit pilot , tested t…"
type textarea "x"
type textarea "Diagnosed fryer. Safety thermostat failed. Bypass to test. Lit pilot , tested t…"
type textarea "x"
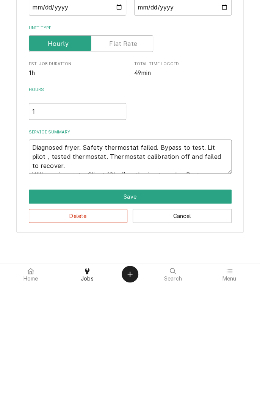
type textarea "Diagnosed fryer. Safety thermostat failed. Bypass to test. Lit pilot , tested t…"
type textarea "x"
type textarea "Diagnosed fryer. Safety thermostat failed. Bypass to test. Lit pilot , tested t…"
type textarea "x"
type textarea "Diagnosed fryer. Safety thermostat failed. Bypass to test. Lit pilot , tested t…"
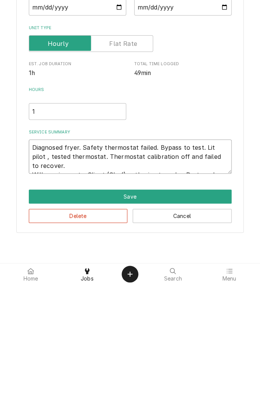
type textarea "x"
type textarea "Diagnosed fryer. Safety thermostat failed. Bypass to test. Lit pilot , tested t…"
type textarea "x"
type textarea "Diagnosed fryer. Safety thermostat failed. Bypass to test. Lit pilot , tested t…"
type textarea "x"
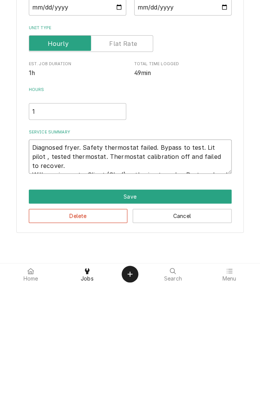
type textarea "Diagnosed fryer. Safety thermostat failed. Bypass to test. Lit pilot , tested t…"
type textarea "x"
type textarea "Diagnosed fryer. Safety thermostat failed. Bypass to test. Lit pilot , tested t…"
type textarea "x"
type textarea "Diagnosed fryer. Safety thermostat failed. Bypass to test. Lit pilot , tested t…"
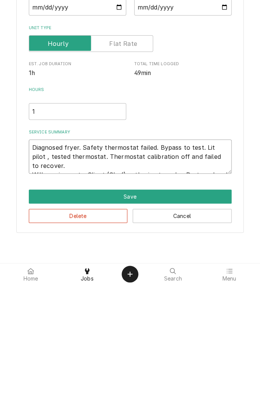
type textarea "x"
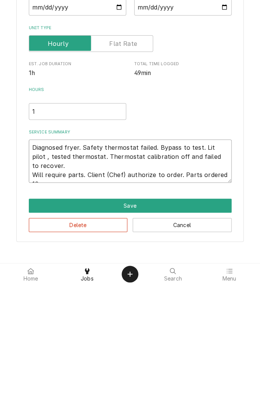
type textarea "Diagnosed fryer. Safety thermostat failed. Bypass to test. Lit pilot , tested t…"
type textarea "x"
type textarea "Diagnosed fryer. Safety thermostat failed. Bypass to test. Lit pilot , tested t…"
type textarea "x"
type textarea "Diagnosed fryer. Safety thermostat failed. Bypass to test. Lit pilot , tested t…"
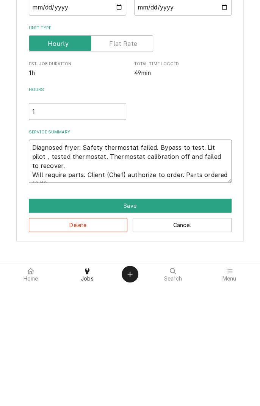
type textarea "x"
type textarea "Diagnosed fryer. Safety thermostat failed. Bypass to test. Lit pilot , tested t…"
type textarea "x"
type textarea "Diagnosed fryer. Safety thermostat failed. Bypass to test. Lit pilot , tested t…"
type textarea "x"
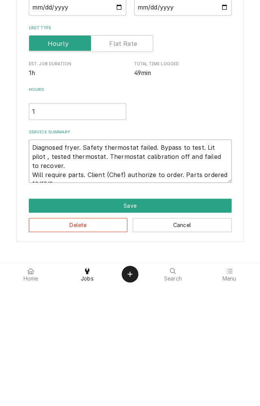
type textarea "Diagnosed fryer. Safety thermostat failed. Bypass to test. Lit pilot , tested t…"
type textarea "x"
type textarea "Diagnosed fryer. Safety thermostat failed. Bypass to test. Lit pilot , tested t…"
click at [140, 334] on div "Delete Cancel" at bounding box center [130, 343] width 203 height 19
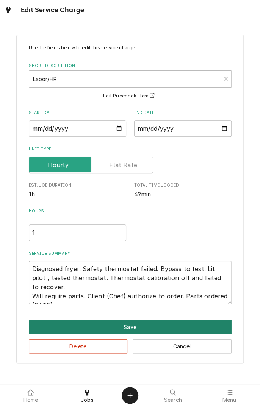
click at [182, 331] on button "Save" at bounding box center [130, 327] width 203 height 14
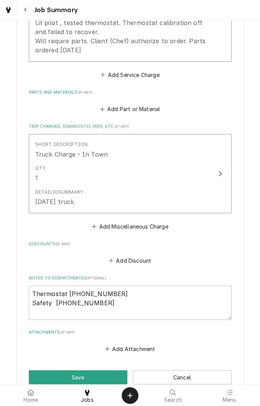
scroll to position [380, 0]
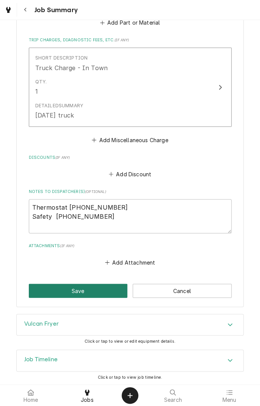
click at [84, 290] on button "Save" at bounding box center [78, 291] width 99 height 14
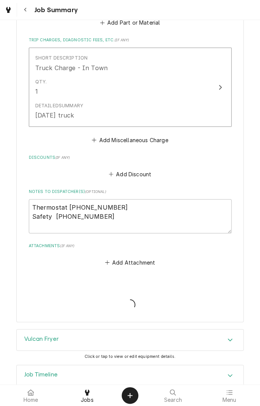
type textarea "x"
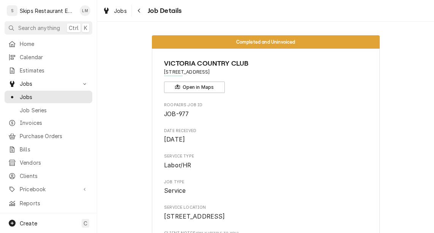
click at [260, 221] on span "[STREET_ADDRESS]" at bounding box center [265, 216] width 203 height 9
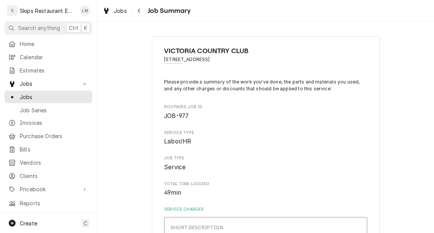
type textarea "x"
